Goal: Connect with others: Connect with others

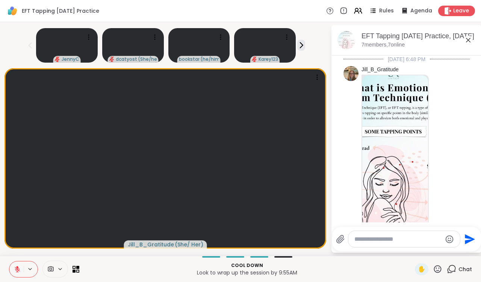
scroll to position [1335, 0]
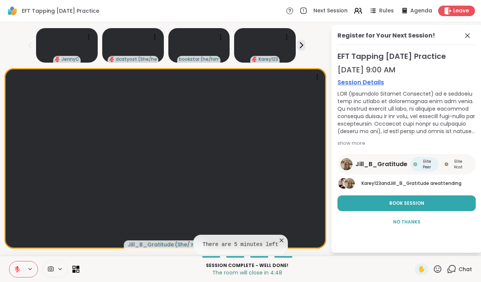
click at [75, 270] on icon at bounding box center [75, 269] width 7 height 7
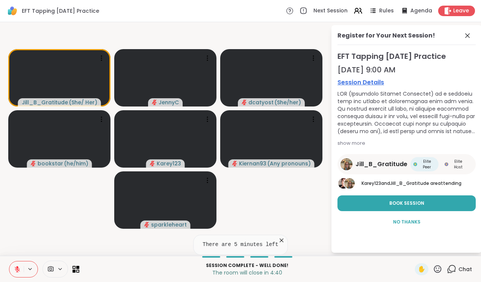
click at [452, 269] on icon at bounding box center [450, 269] width 9 height 9
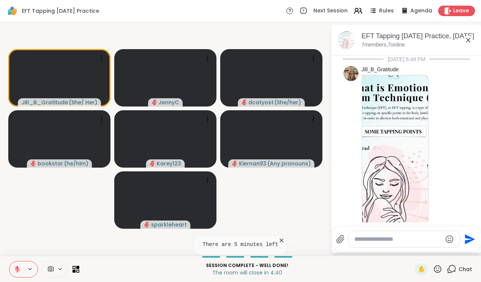
scroll to position [1327, 0]
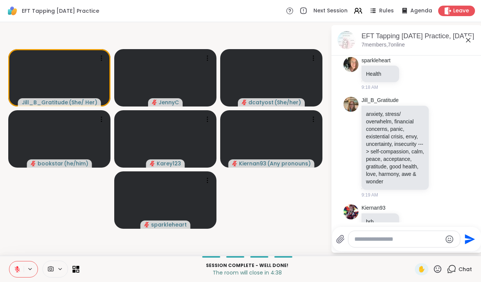
click at [383, 240] on textarea "Type your message" at bounding box center [397, 240] width 87 height 8
type textarea "**********"
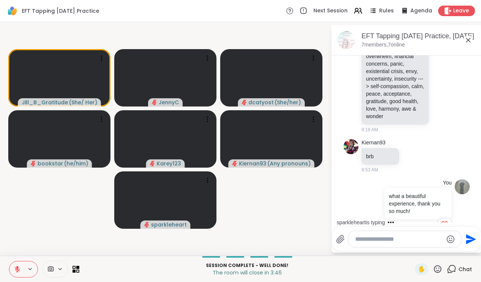
scroll to position [1470, 0]
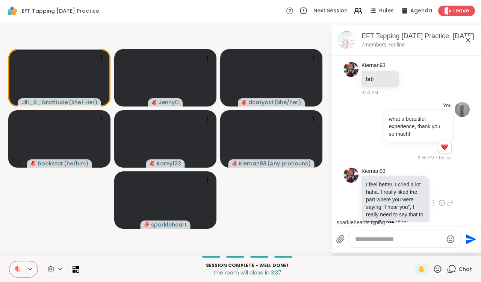
click at [442, 199] on icon at bounding box center [441, 203] width 7 height 8
click at [384, 188] on div "Select Reaction: Heart" at bounding box center [381, 191] width 7 height 7
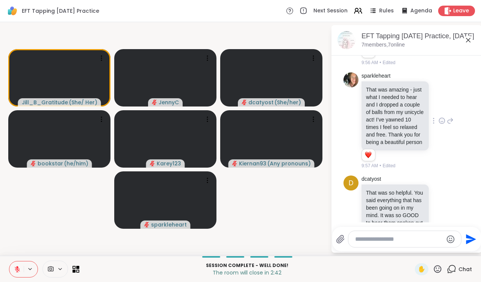
scroll to position [1654, 0]
click at [441, 117] on icon at bounding box center [441, 121] width 7 height 8
click at [384, 105] on div "Select Reaction: Heart" at bounding box center [381, 108] width 7 height 7
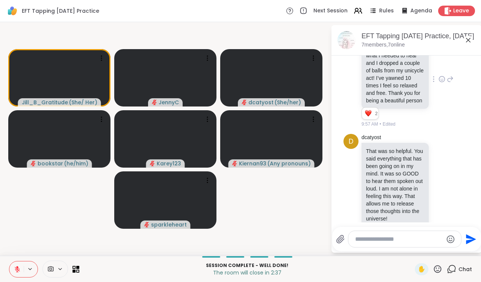
scroll to position [1698, 0]
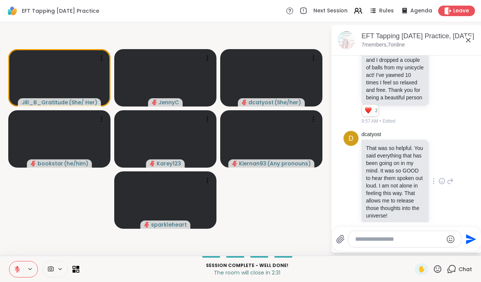
click at [441, 182] on icon at bounding box center [441, 182] width 2 height 1
click at [386, 162] on button "Select Reaction: Heart" at bounding box center [381, 169] width 15 height 15
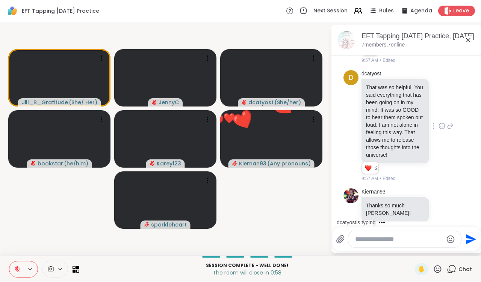
scroll to position [1799, 0]
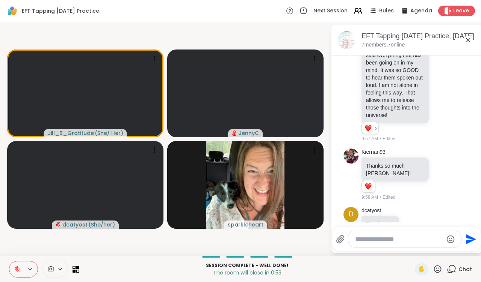
click at [468, 41] on icon at bounding box center [467, 40] width 5 height 5
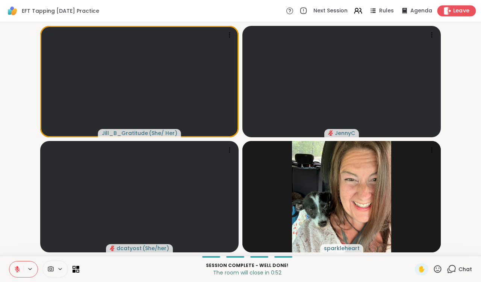
click at [457, 11] on span "Leave" at bounding box center [461, 11] width 17 height 8
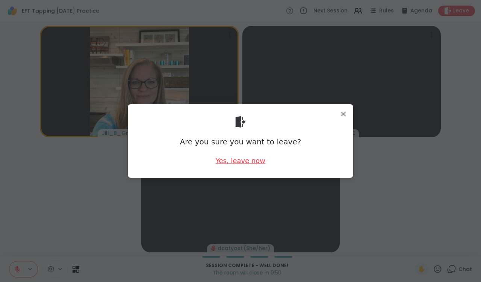
click at [250, 163] on div "Yes, leave now" at bounding box center [240, 160] width 50 height 9
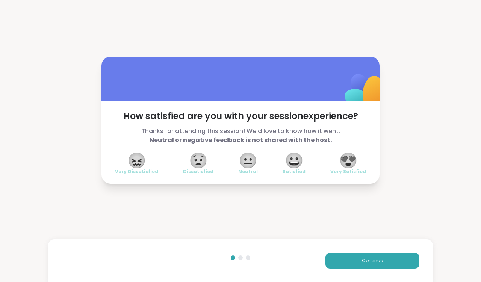
click at [350, 160] on span "😍" at bounding box center [348, 161] width 19 height 14
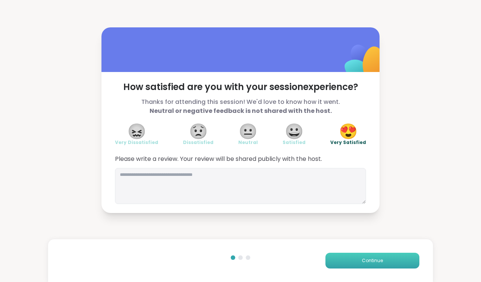
click at [356, 257] on button "Continue" at bounding box center [372, 261] width 94 height 16
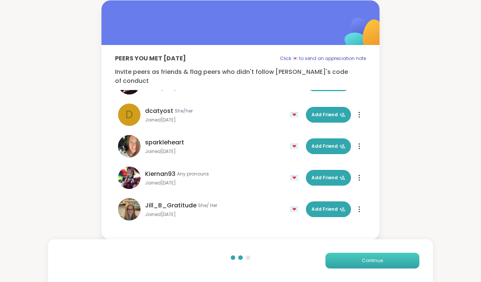
click at [366, 261] on span "Continue" at bounding box center [372, 261] width 21 height 7
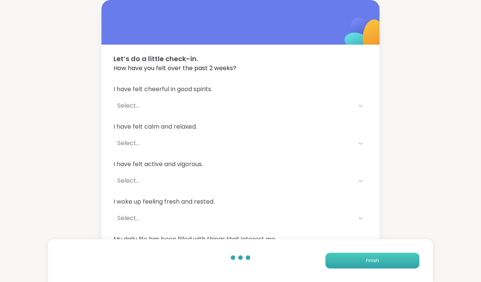
click at [367, 261] on span "Finish" at bounding box center [372, 261] width 13 height 7
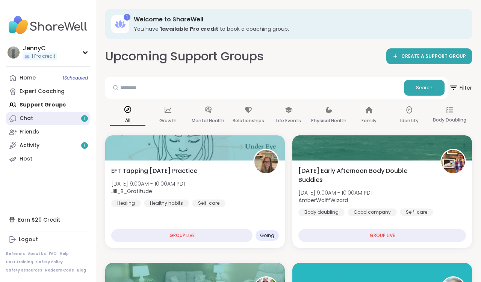
click at [25, 119] on div "Chat 1" at bounding box center [27, 119] width 14 height 8
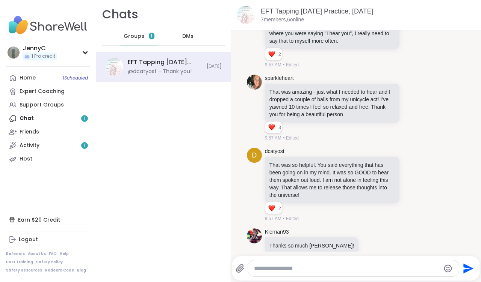
scroll to position [1267, 0]
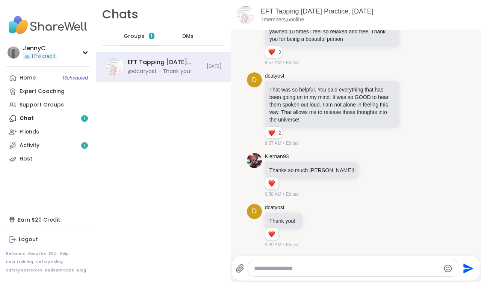
click at [30, 117] on div "Home 1 Scheduled Expert Coaching Support Groups Chat 1 Friends Activity 1 Host" at bounding box center [48, 118] width 84 height 95
click at [33, 143] on div "Activity 1" at bounding box center [30, 146] width 20 height 8
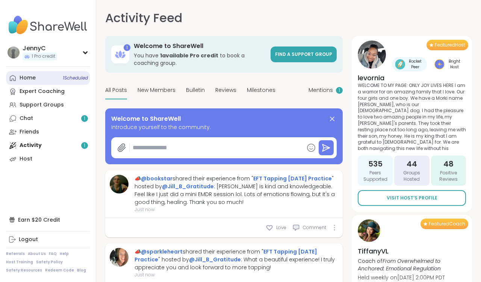
click at [28, 80] on div "Home 1 Scheduled" at bounding box center [28, 78] width 16 height 8
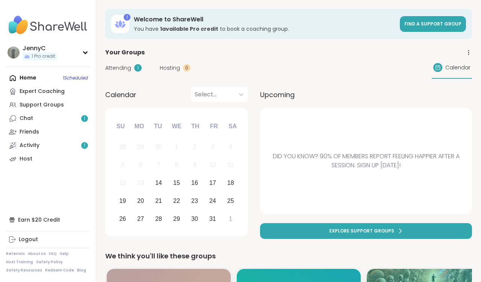
click at [117, 69] on span "Attending" at bounding box center [118, 68] width 26 height 8
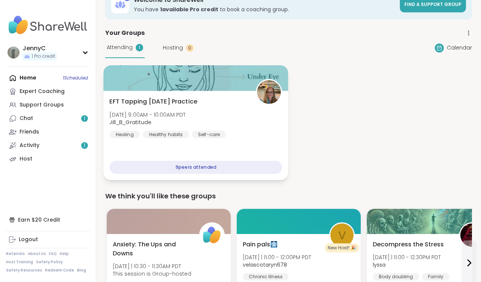
scroll to position [18, 0]
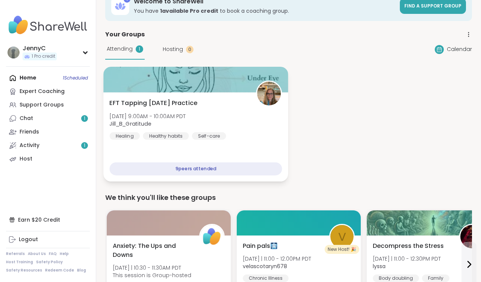
click at [213, 102] on div "EFT Tapping Tuesday Practice Tue, Oct 14 | 9:00AM - 10:00AM PDT Jill_B_Gratitud…" at bounding box center [196, 119] width 172 height 41
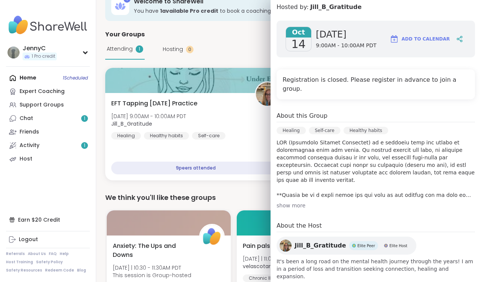
scroll to position [89, 0]
click at [311, 242] on span "Jill_B_Gratitude" at bounding box center [319, 246] width 51 height 9
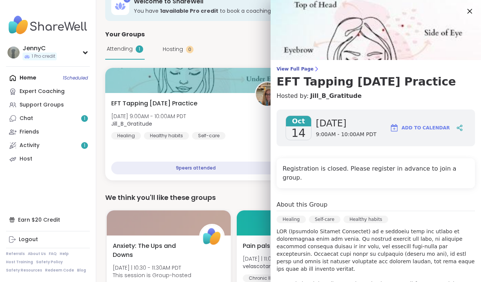
scroll to position [0, 0]
click at [467, 11] on icon at bounding box center [468, 10] width 9 height 9
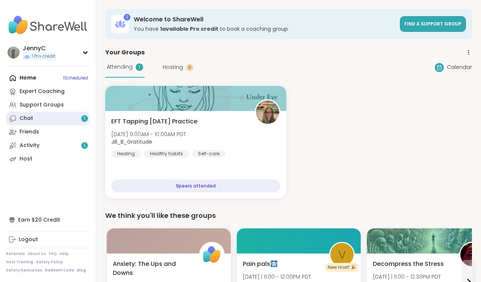
click at [31, 116] on div "Chat 1" at bounding box center [27, 119] width 14 height 8
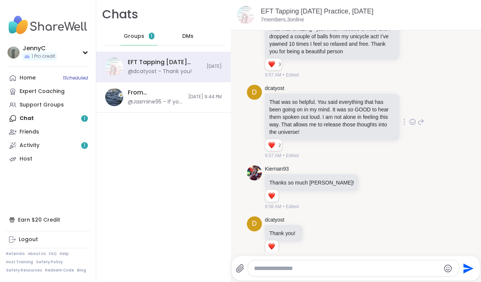
scroll to position [1267, 0]
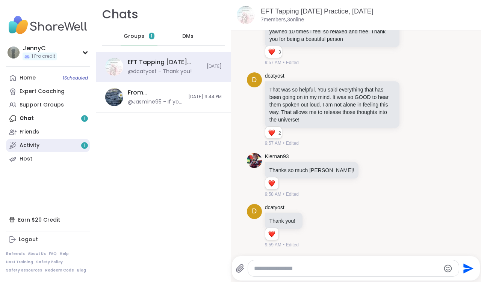
click at [35, 146] on div "Activity 1" at bounding box center [30, 146] width 20 height 8
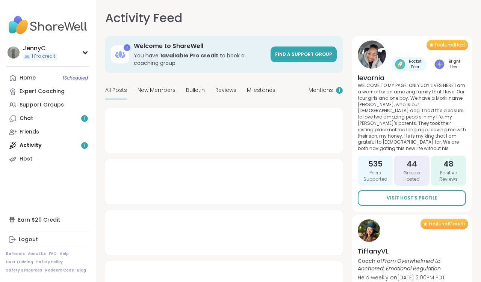
type textarea "*"
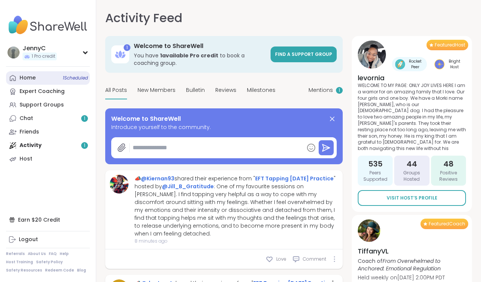
click at [26, 79] on div "Home 1 Scheduled" at bounding box center [28, 78] width 16 height 8
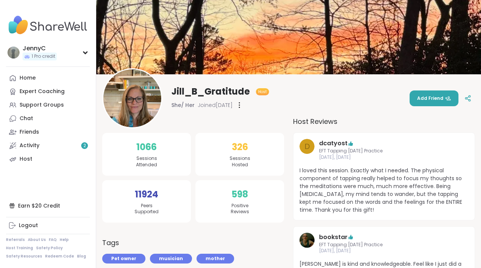
scroll to position [18, 0]
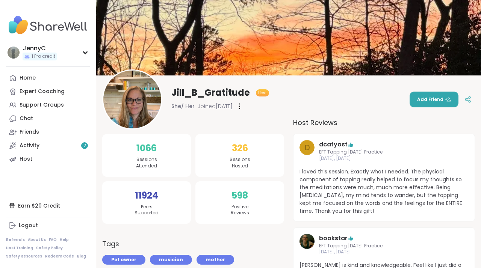
click at [243, 107] on div at bounding box center [239, 106] width 8 height 12
click at [328, 108] on div "Jill_B_Gratitude Host She/ Her Joined [DATE] Add Friend" at bounding box center [288, 99] width 372 height 60
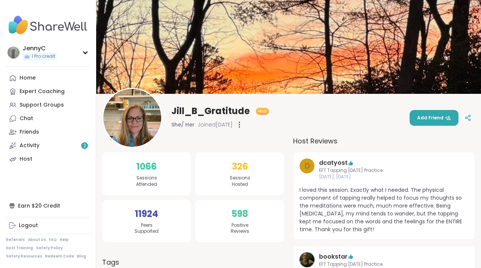
scroll to position [0, 0]
click at [468, 120] on icon at bounding box center [467, 117] width 7 height 7
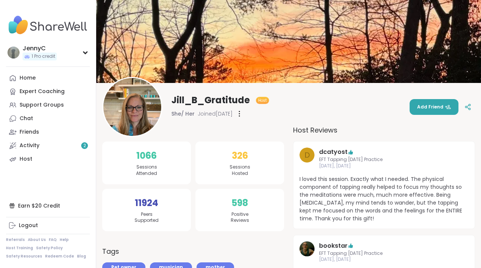
scroll to position [15, 0]
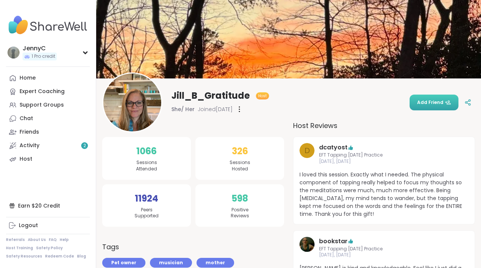
click at [422, 103] on span "Add Friend" at bounding box center [434, 102] width 34 height 7
click at [31, 131] on div "Friends" at bounding box center [30, 132] width 20 height 8
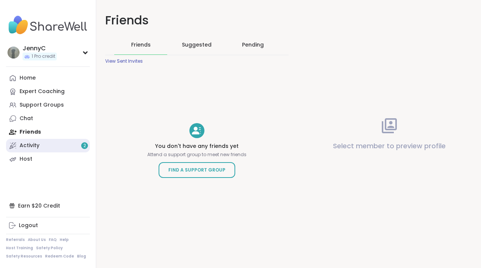
click at [36, 145] on div "Activity 2" at bounding box center [30, 146] width 20 height 8
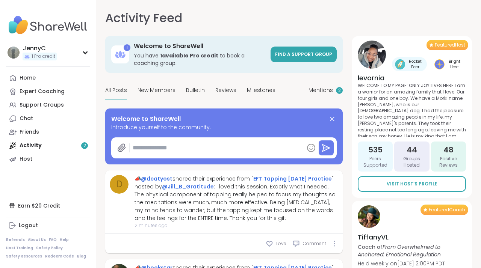
type textarea "*"
click at [24, 77] on div "Home" at bounding box center [28, 78] width 16 height 8
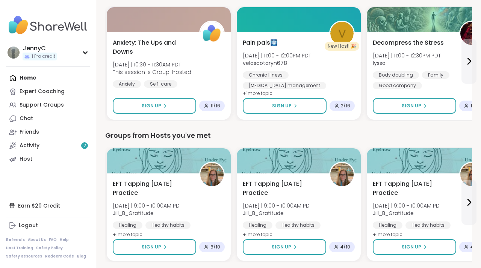
scroll to position [97, 0]
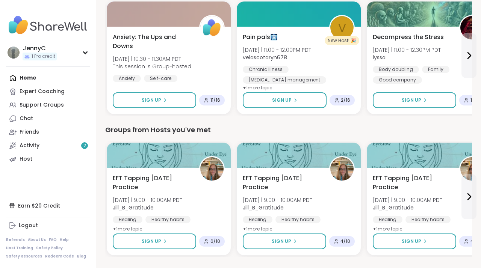
click at [32, 78] on div "Home Expert Coaching Support Groups Chat Friends Activity 2 Host" at bounding box center [48, 118] width 84 height 95
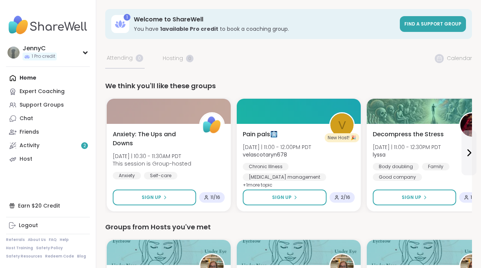
scroll to position [0, 0]
click at [27, 77] on div "Home Expert Coaching Support Groups Chat Friends Activity 2 Host" at bounding box center [48, 118] width 84 height 95
click at [32, 105] on div "Support Groups" at bounding box center [42, 105] width 44 height 8
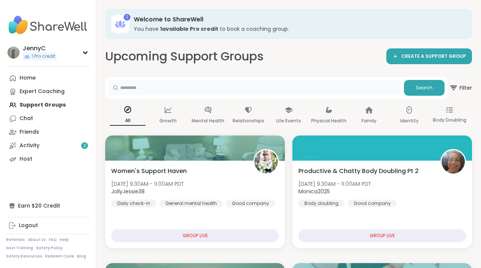
click at [148, 86] on input "text" at bounding box center [254, 87] width 292 height 15
type input "*****"
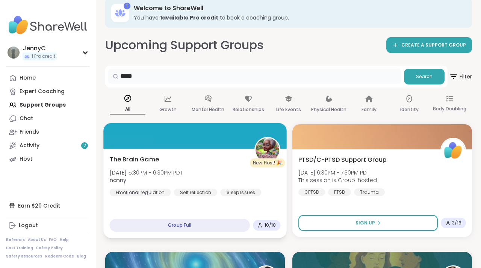
scroll to position [13, 0]
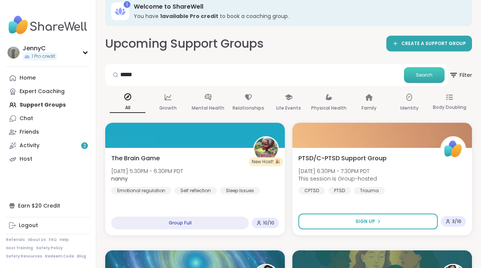
click at [419, 74] on span "Search" at bounding box center [424, 75] width 17 height 7
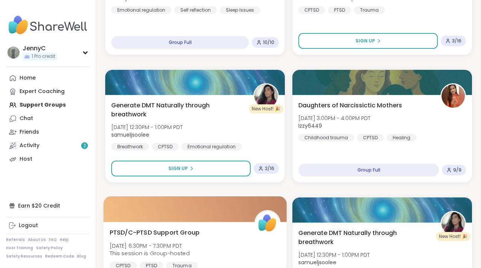
scroll to position [190, 0]
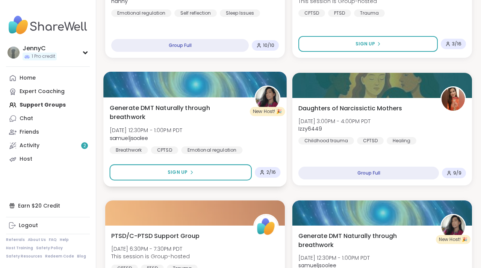
click at [199, 110] on span "Generate DMT Naturally through breathwork" at bounding box center [178, 112] width 136 height 18
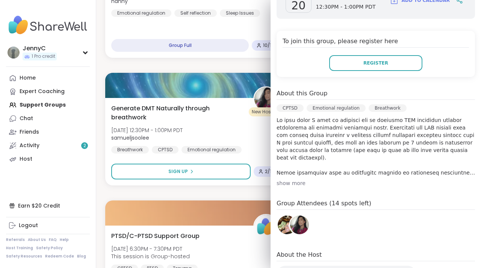
scroll to position [142, 0]
click at [292, 184] on div "show more" at bounding box center [375, 183] width 198 height 8
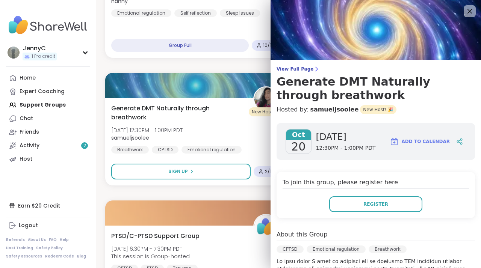
scroll to position [0, 0]
click at [468, 10] on icon at bounding box center [469, 11] width 5 height 5
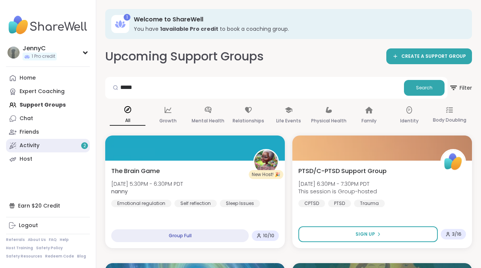
click at [27, 145] on div "Activity 2" at bounding box center [30, 146] width 20 height 8
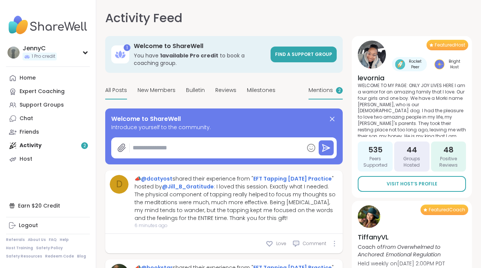
click at [327, 90] on span "Mentions" at bounding box center [320, 90] width 24 height 8
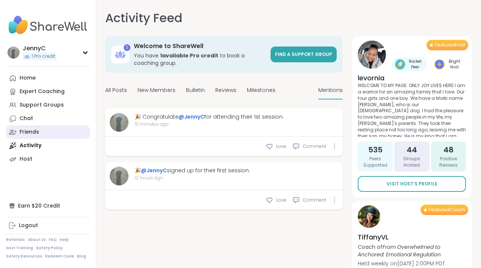
click at [31, 130] on div "Friends" at bounding box center [30, 132] width 20 height 8
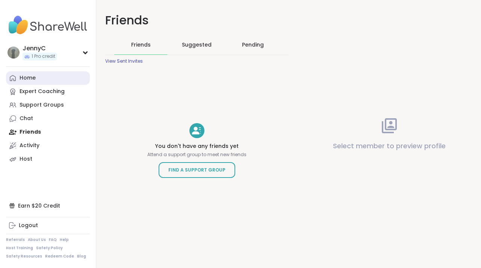
click at [30, 80] on div "Home" at bounding box center [28, 78] width 16 height 8
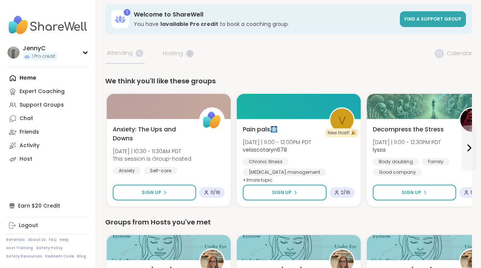
scroll to position [2, 0]
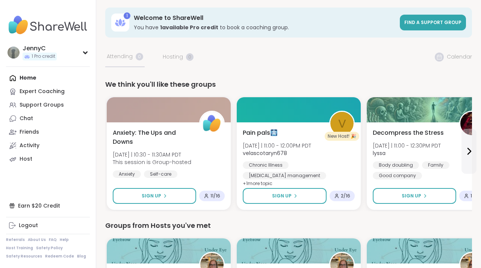
click at [33, 76] on div "Home Expert Coaching Support Groups Chat Friends Activity Host" at bounding box center [48, 118] width 84 height 95
click at [32, 78] on div "Home Expert Coaching Support Groups Chat Friends Activity Host" at bounding box center [48, 118] width 84 height 95
click at [30, 76] on div "Home Expert Coaching Support Groups Chat Friends Activity Host" at bounding box center [48, 118] width 84 height 95
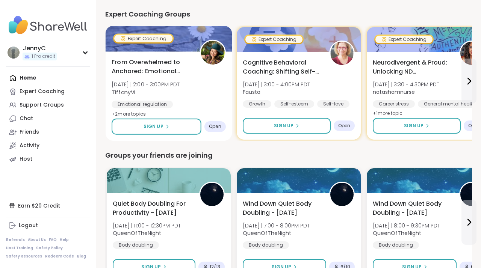
scroll to position [354, 0]
click at [154, 71] on span "From Overwhelmed to Anchored: Emotional Regulation" at bounding box center [151, 67] width 80 height 18
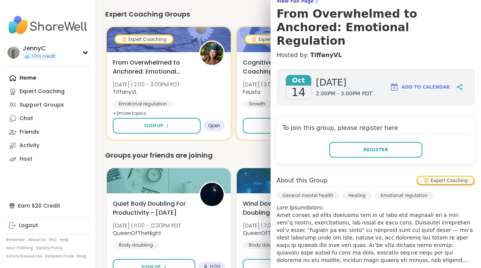
scroll to position [68, 0]
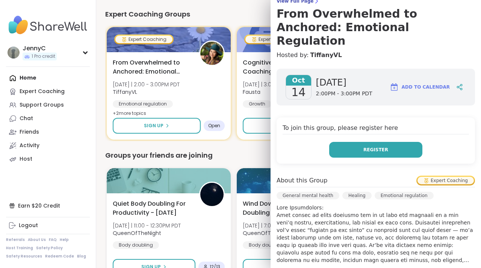
click at [366, 146] on span "Register" at bounding box center [375, 149] width 25 height 7
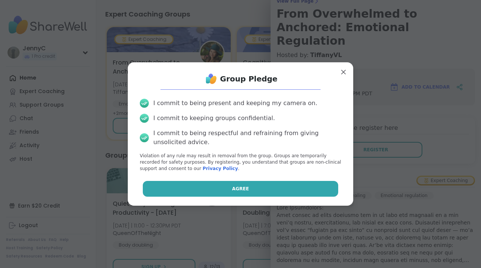
click at [240, 187] on span "Agree" at bounding box center [240, 188] width 17 height 7
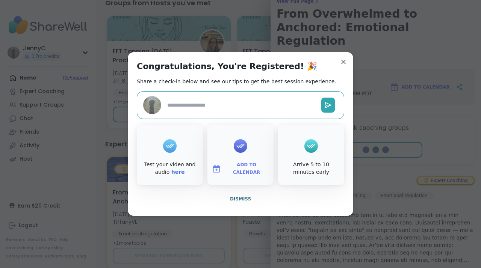
type textarea "*"
click at [237, 167] on span "Add to Calendar" at bounding box center [246, 168] width 45 height 15
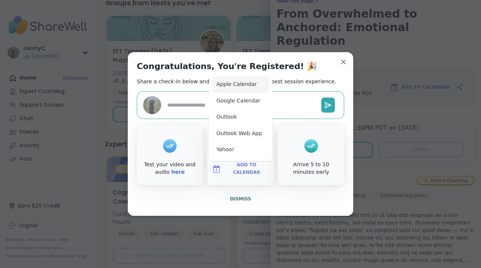
click at [238, 87] on button "Apple Calendar" at bounding box center [240, 84] width 57 height 17
click at [176, 173] on link "here" at bounding box center [178, 172] width 14 height 6
click at [209, 198] on button "Dismiss" at bounding box center [240, 199] width 207 height 16
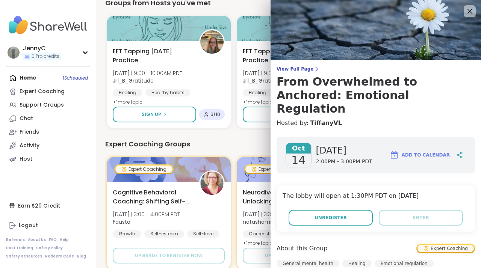
scroll to position [0, 0]
click at [468, 12] on icon at bounding box center [469, 11] width 5 height 5
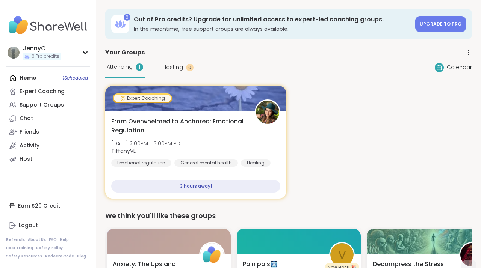
click at [30, 78] on div "Home 1 Scheduled Expert Coaching Support Groups Chat Friends Activity Host" at bounding box center [48, 118] width 84 height 95
click at [442, 26] on span "Upgrade to Pro" at bounding box center [440, 24] width 42 height 6
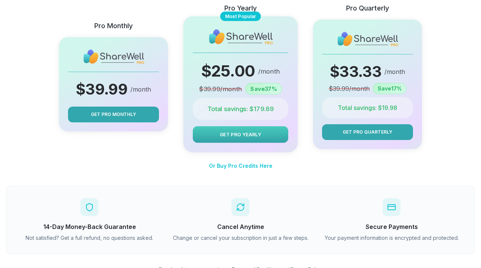
scroll to position [119, 0]
click at [237, 132] on span "Get Pro Yearly" at bounding box center [240, 134] width 41 height 7
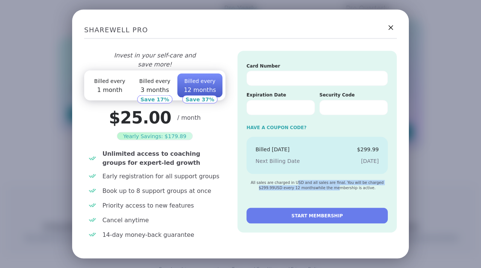
drag, startPoint x: 298, startPoint y: 181, endPoint x: 336, endPoint y: 188, distance: 38.9
click at [336, 188] on div "All sales are charged in USD and all sales are final. You will be charged $ 299…" at bounding box center [316, 185] width 141 height 11
click at [391, 28] on icon at bounding box center [390, 27] width 5 height 5
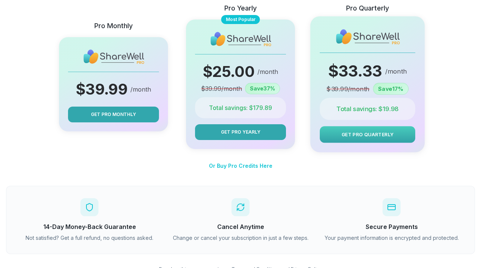
click at [362, 136] on span "Get Pro Quarterly" at bounding box center [367, 134] width 52 height 7
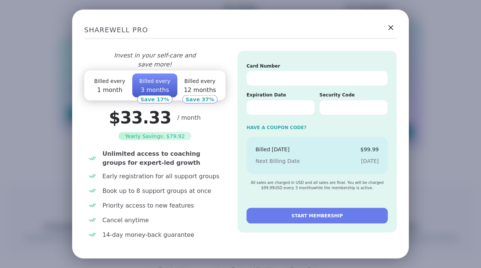
click at [389, 27] on icon at bounding box center [390, 27] width 5 height 5
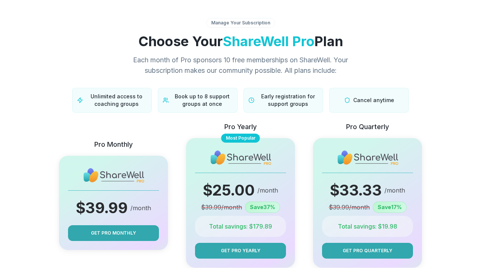
scroll to position [0, 0]
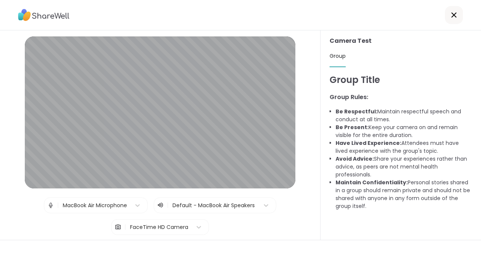
scroll to position [23, 0]
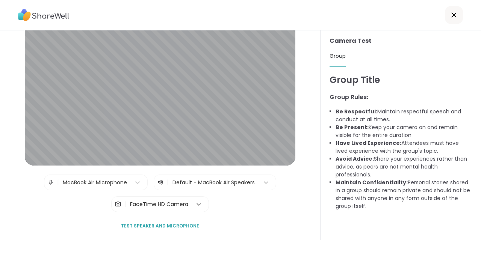
click at [200, 204] on icon at bounding box center [198, 204] width 5 height 3
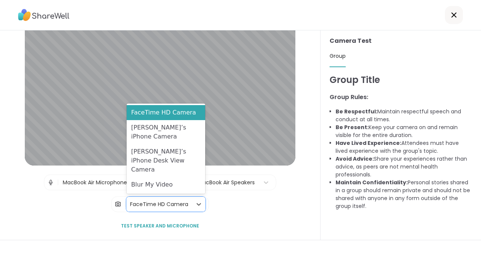
click at [221, 205] on div "| MacBook Air Microphone | Default - MacBook Air Speakers | FaceTime HD Camera …" at bounding box center [160, 194] width 232 height 38
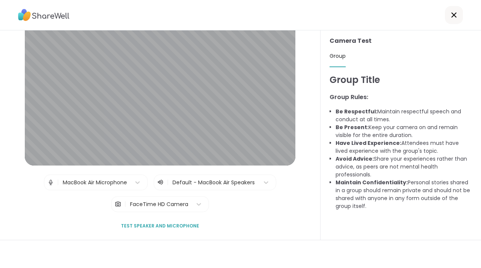
click at [148, 226] on span "Test speaker and microphone" at bounding box center [160, 226] width 78 height 7
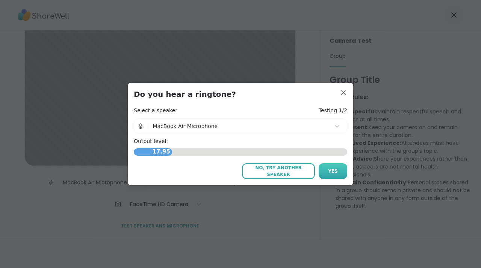
click at [331, 172] on span "Yes" at bounding box center [333, 171] width 10 height 7
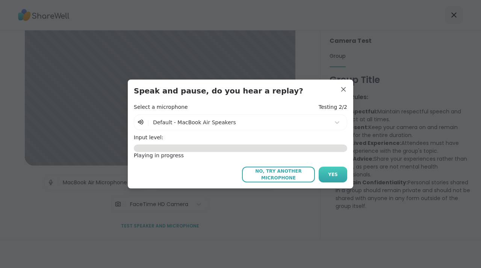
click at [325, 175] on button "Yes" at bounding box center [332, 175] width 29 height 16
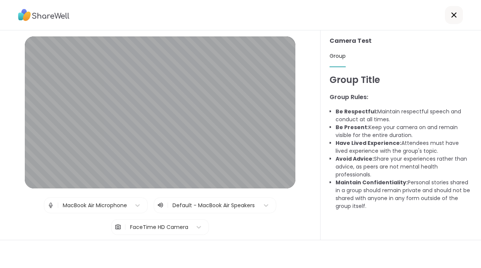
scroll to position [0, 0]
click at [452, 17] on icon at bounding box center [453, 14] width 5 height 5
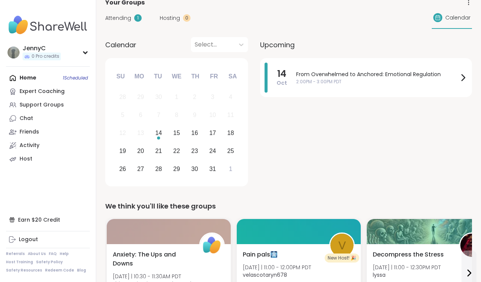
scroll to position [54, 0]
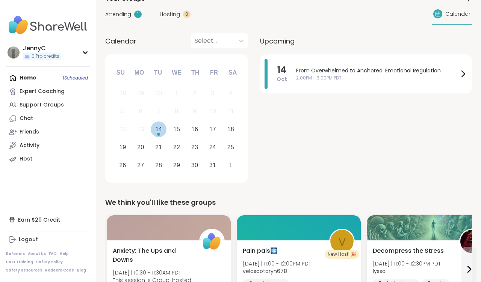
click at [158, 128] on div "14" at bounding box center [158, 129] width 7 height 10
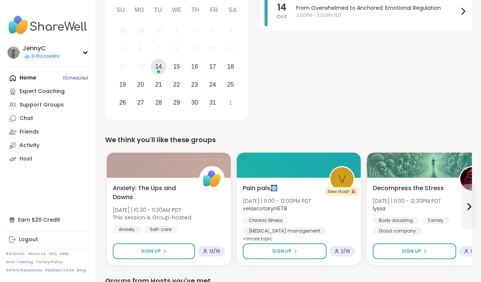
scroll to position [117, 0]
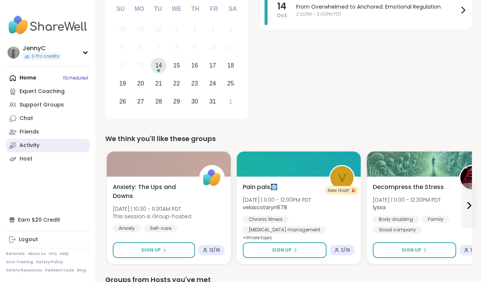
click at [31, 147] on div "Activity" at bounding box center [30, 146] width 20 height 8
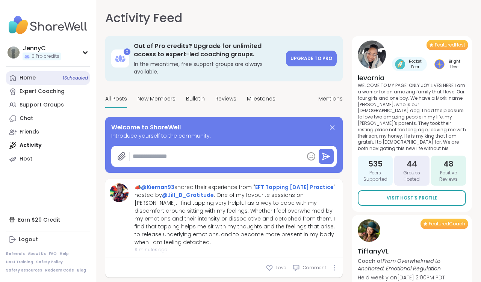
click at [17, 78] on link "Home 1 Scheduled" at bounding box center [48, 78] width 84 height 14
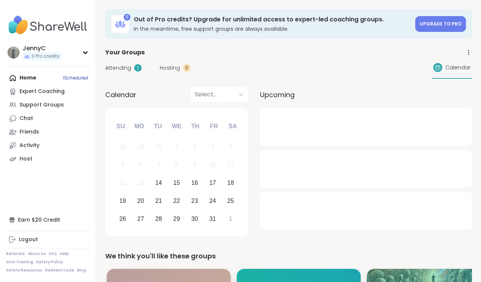
click at [219, 95] on div at bounding box center [212, 94] width 36 height 11
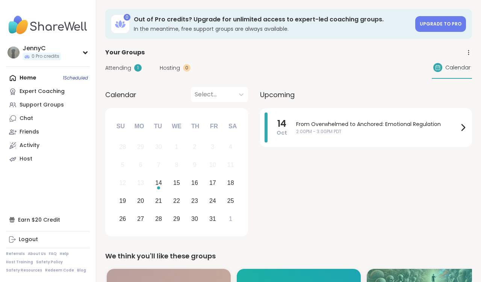
click at [240, 68] on div "Attending 1 Hosting 0 Calendar" at bounding box center [288, 68] width 366 height 22
click at [160, 184] on div "14" at bounding box center [158, 183] width 7 height 10
click at [24, 135] on div "Friends" at bounding box center [30, 132] width 20 height 8
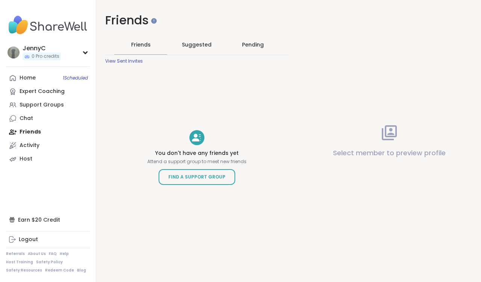
click at [246, 45] on div "Pending" at bounding box center [253, 45] width 22 height 8
click at [130, 61] on div "View Sent Invites" at bounding box center [124, 61] width 38 height 6
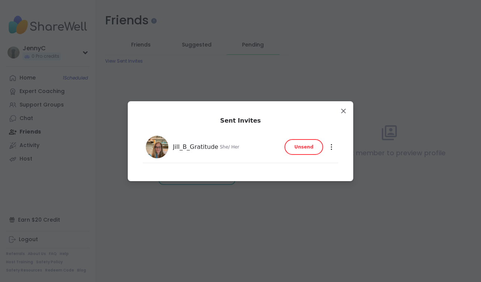
click at [300, 147] on span "Unsend" at bounding box center [303, 147] width 19 height 7
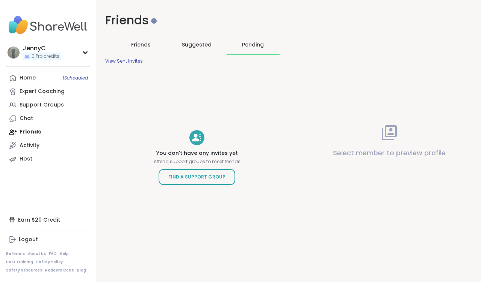
click at [144, 44] on span "Friends" at bounding box center [141, 45] width 20 height 8
click at [200, 44] on span "Suggested" at bounding box center [197, 45] width 30 height 8
click at [249, 42] on div "Pending" at bounding box center [253, 45] width 22 height 8
click at [25, 76] on div "Home 1 Scheduled" at bounding box center [28, 78] width 16 height 8
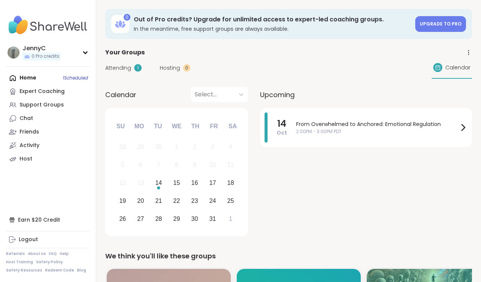
click at [33, 77] on div "Home 1 Scheduled Expert Coaching Support Groups Chat Friends Activity Host" at bounding box center [48, 118] width 84 height 95
